Goal: Communication & Community: Ask a question

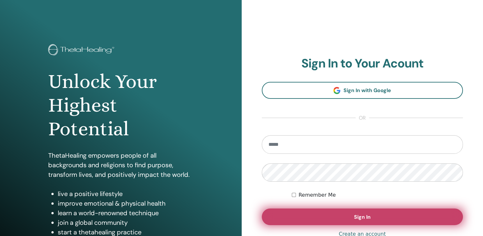
type input "**********"
click at [309, 214] on button "Sign In" at bounding box center [362, 216] width 201 height 17
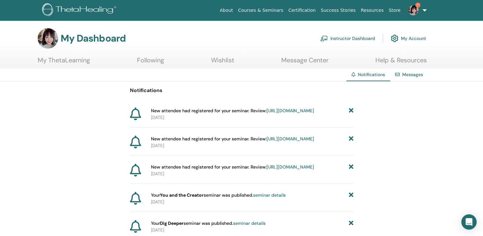
click at [416, 10] on img at bounding box center [413, 10] width 10 height 10
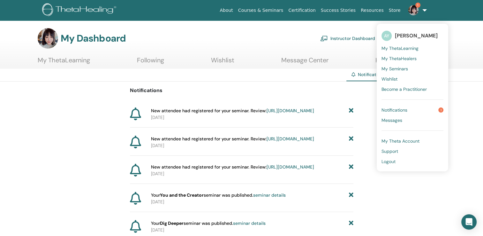
click at [404, 120] on link "Messages" at bounding box center [413, 120] width 62 height 10
